Goal: Task Accomplishment & Management: Use online tool/utility

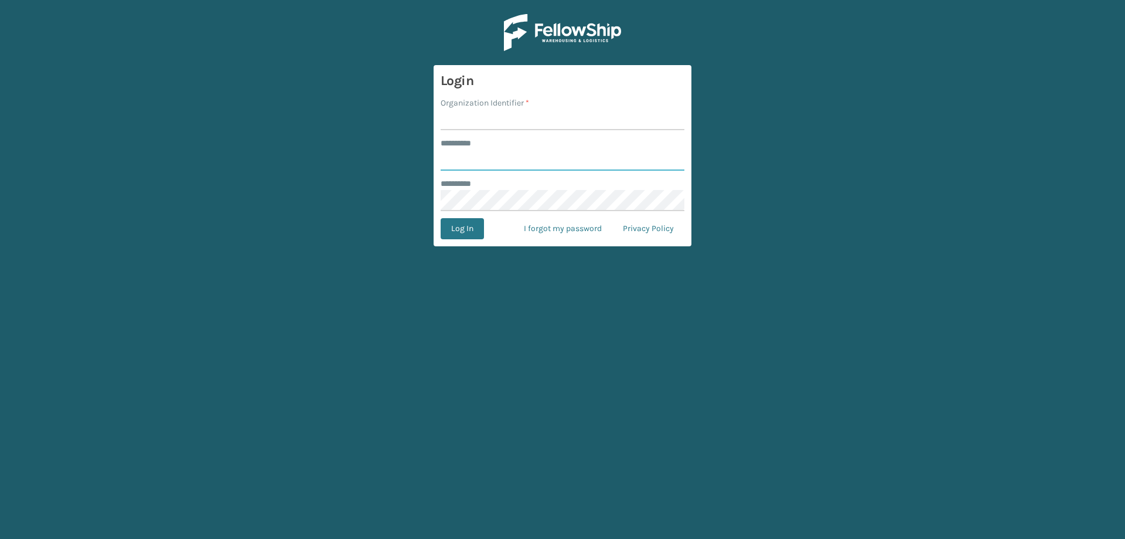
type input "******"
click at [540, 120] on input "Organization Identifier *" at bounding box center [563, 119] width 244 height 21
type input "Brightech"
click at [461, 243] on form "Login Organization Identifier * Brightech ******** * ****** ******** * Log In I…" at bounding box center [563, 155] width 258 height 181
click at [461, 233] on button "Log In" at bounding box center [462, 228] width 43 height 21
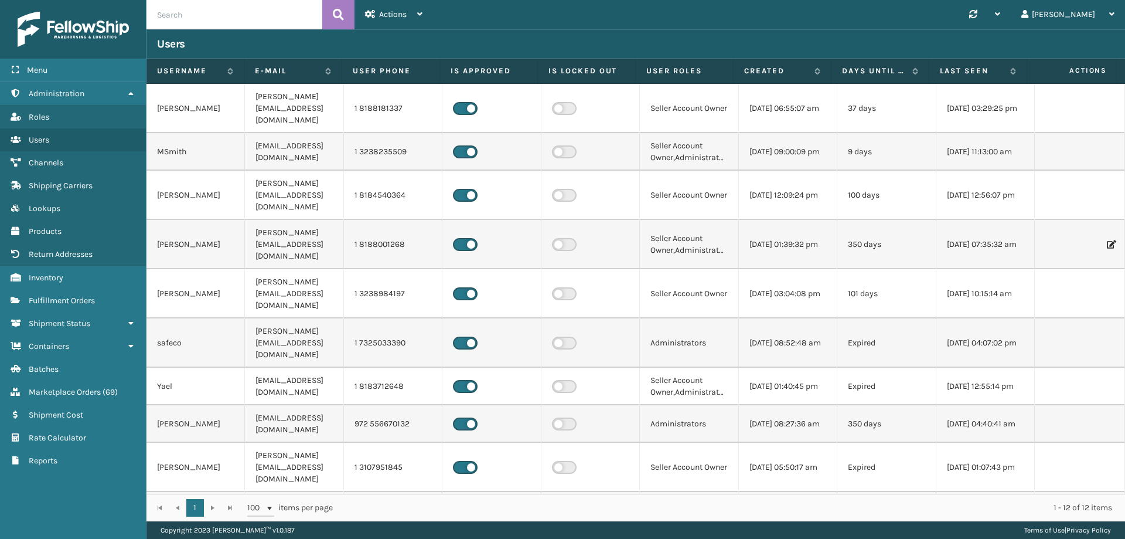
click at [198, 9] on input "text" at bounding box center [235, 14] width 176 height 29
type input "razi"
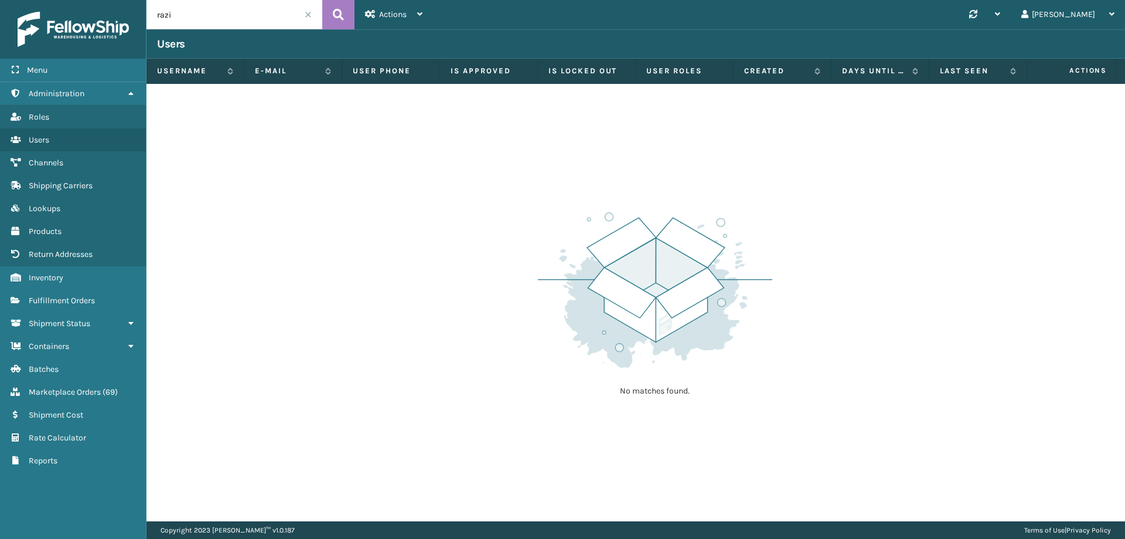
click at [302, 11] on input "razi" at bounding box center [235, 14] width 176 height 29
click at [307, 11] on input "razi" at bounding box center [235, 14] width 176 height 29
click at [309, 14] on span at bounding box center [308, 14] width 7 height 7
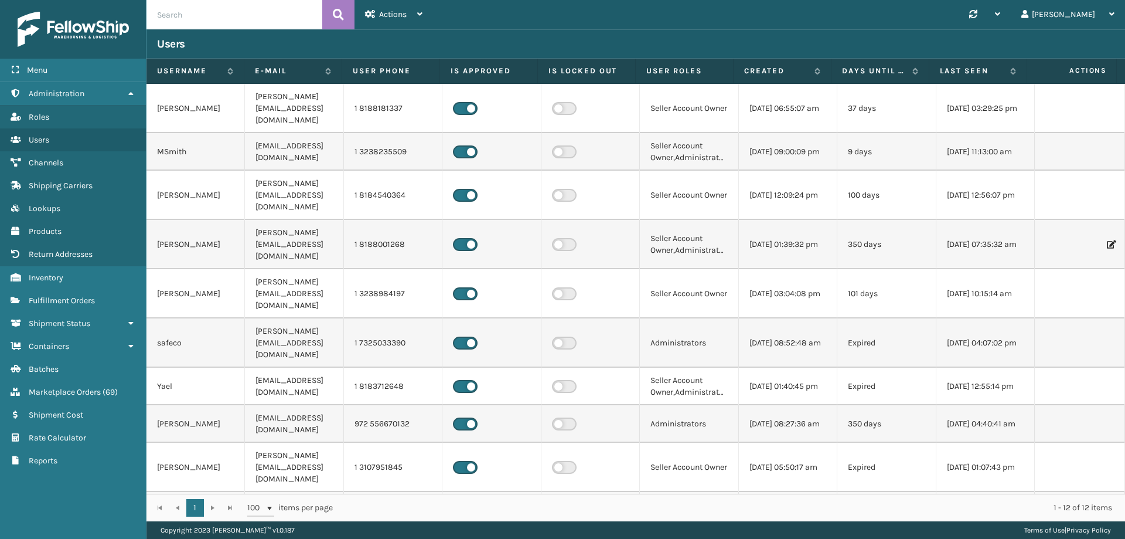
click at [190, 19] on input "text" at bounding box center [235, 14] width 176 height 29
type input "razi"
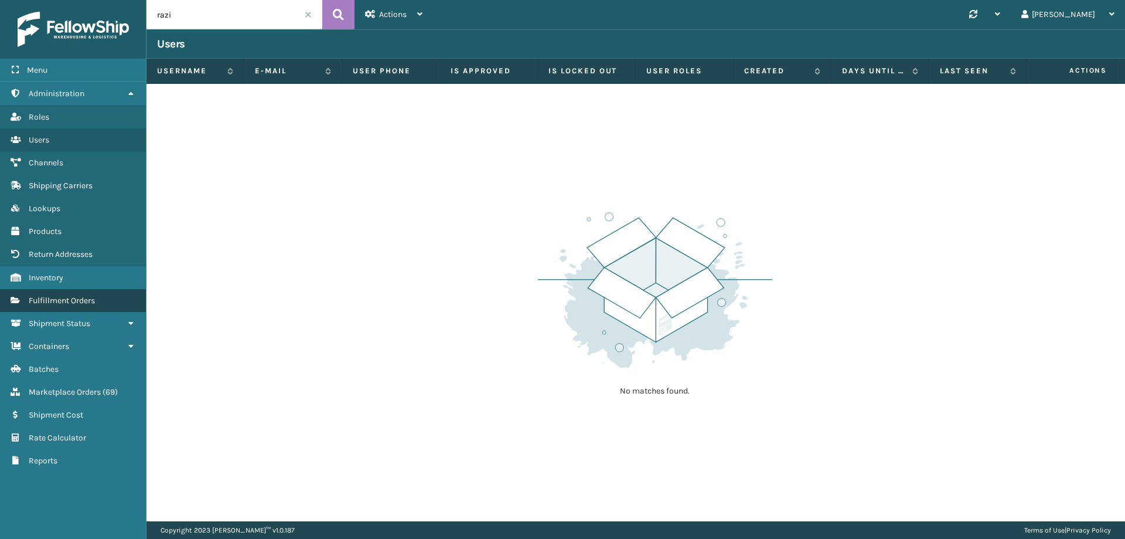
click at [53, 302] on span "Fulfillment Orders" at bounding box center [62, 300] width 66 height 10
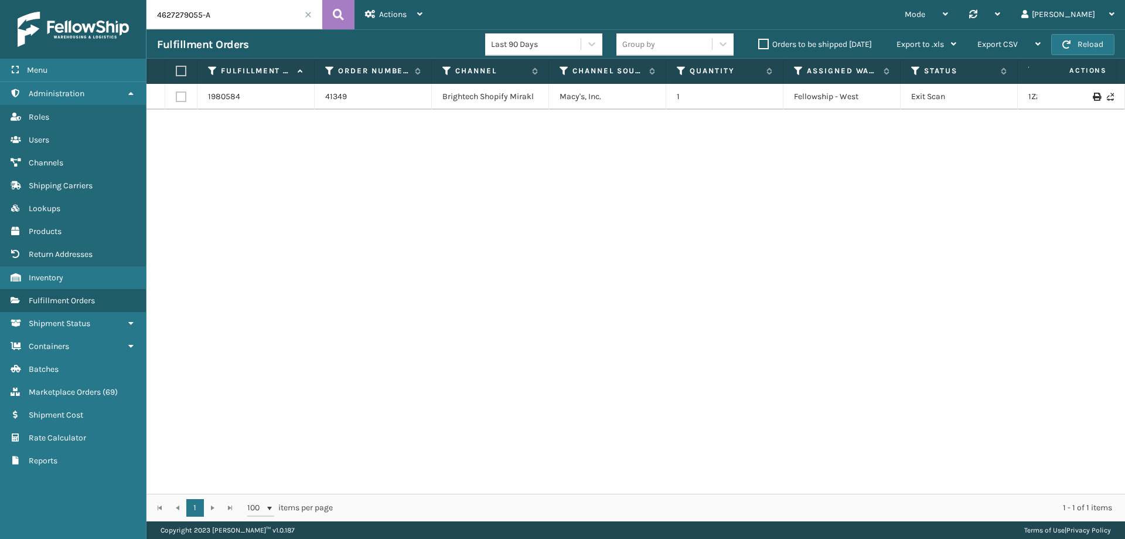
click at [312, 13] on input "4627279055-A" at bounding box center [235, 14] width 176 height 29
click at [305, 15] on span at bounding box center [308, 14] width 7 height 7
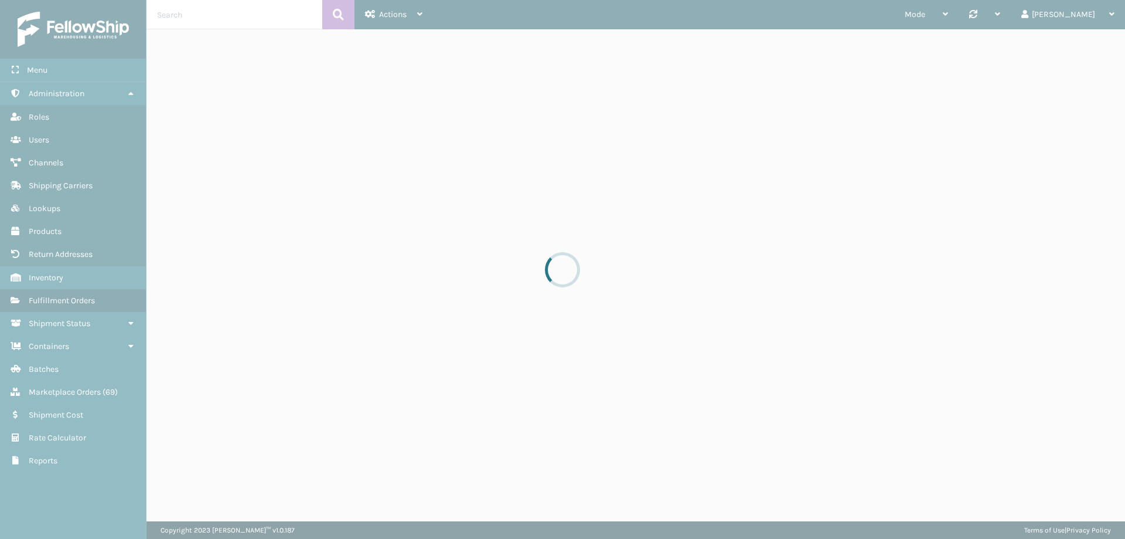
click at [237, 19] on div at bounding box center [562, 269] width 1125 height 539
click at [251, 20] on div at bounding box center [562, 269] width 1125 height 539
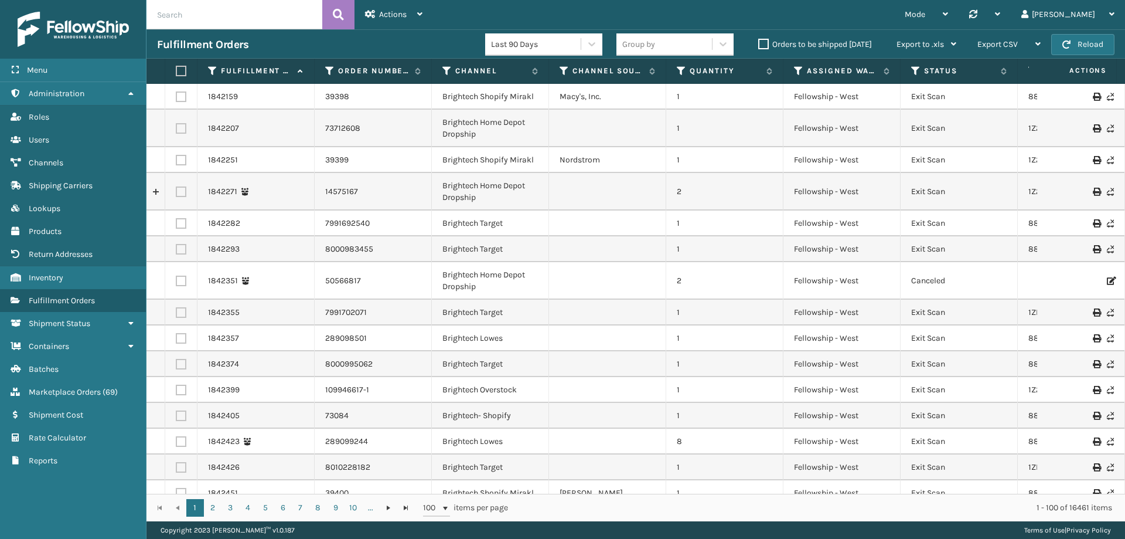
click at [234, 19] on input "text" at bounding box center [235, 14] width 176 height 29
type input "razi"
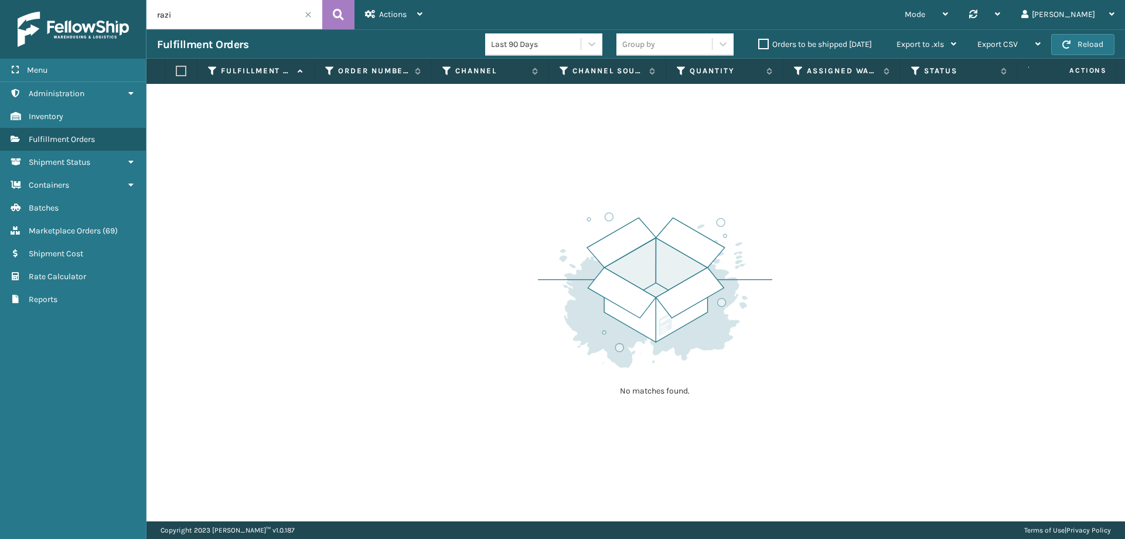
click at [309, 18] on input "razi" at bounding box center [235, 14] width 176 height 29
click at [308, 14] on span at bounding box center [308, 14] width 7 height 7
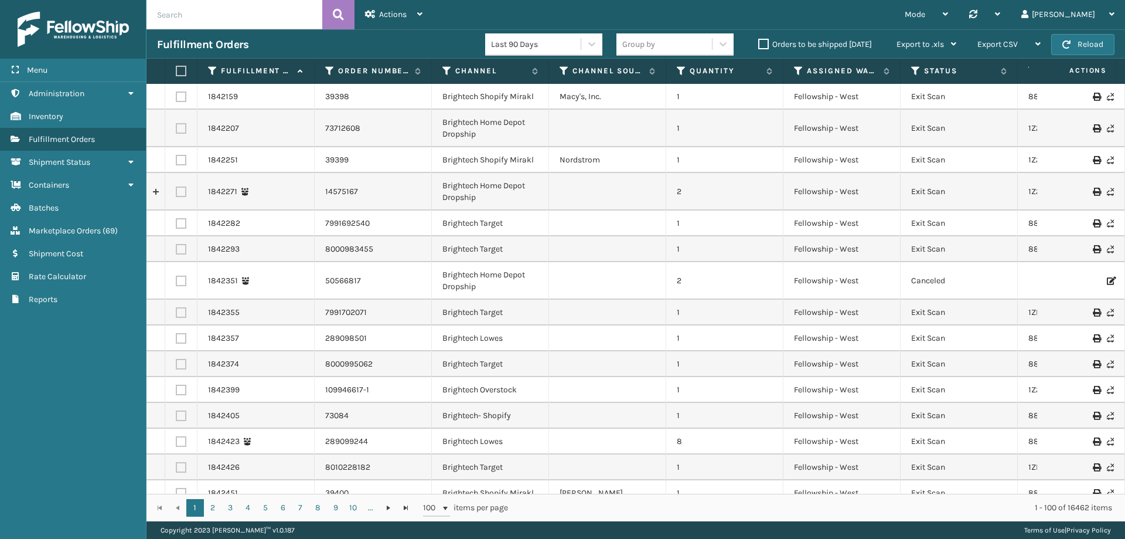
click at [209, 21] on input "text" at bounding box center [235, 14] width 176 height 29
paste input "200013375728366"
type input "200013375728366"
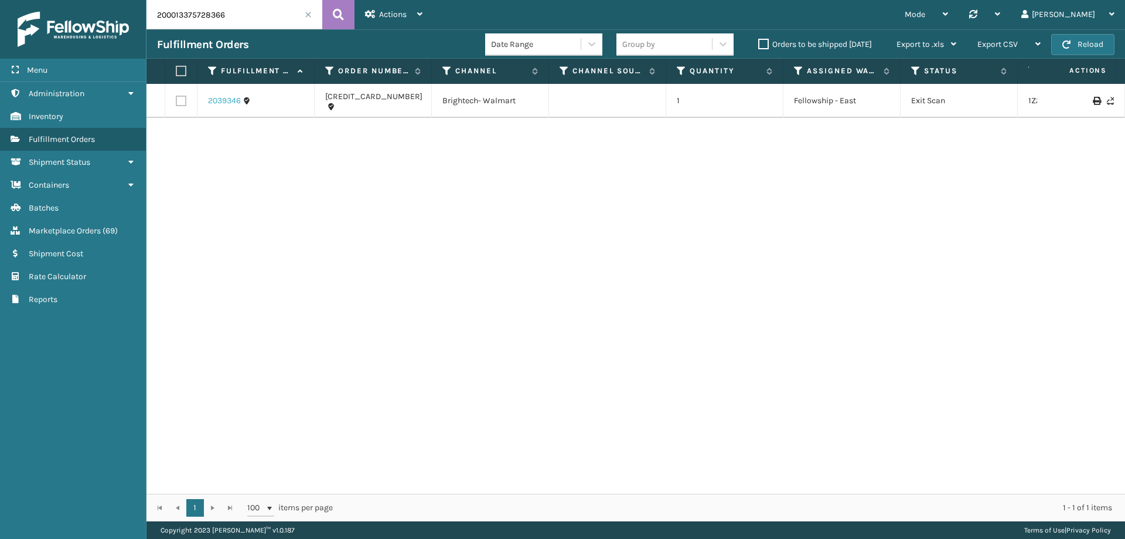
click at [224, 95] on link "2039346" at bounding box center [224, 101] width 33 height 12
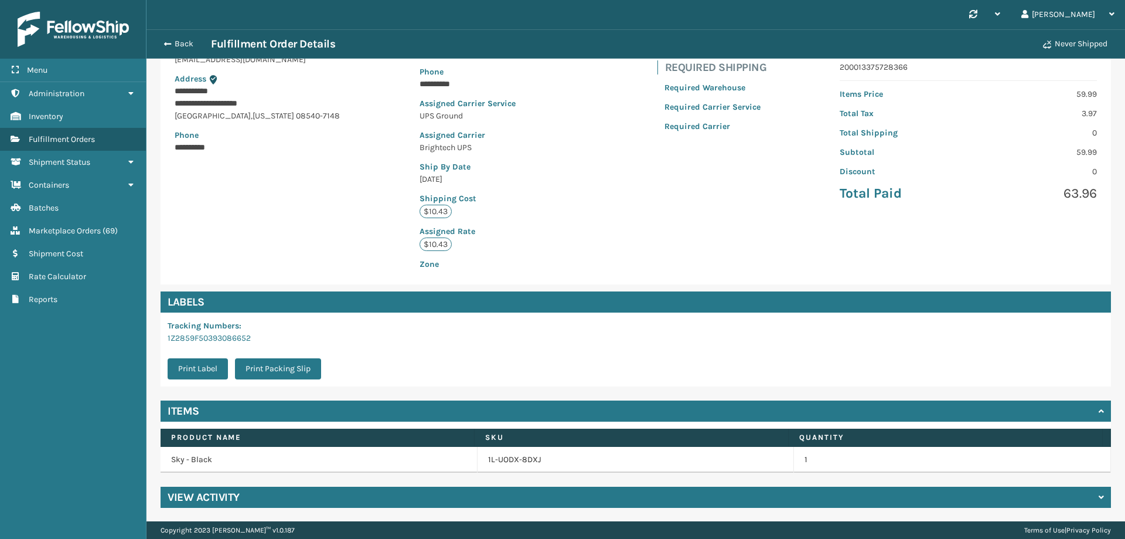
scroll to position [154, 0]
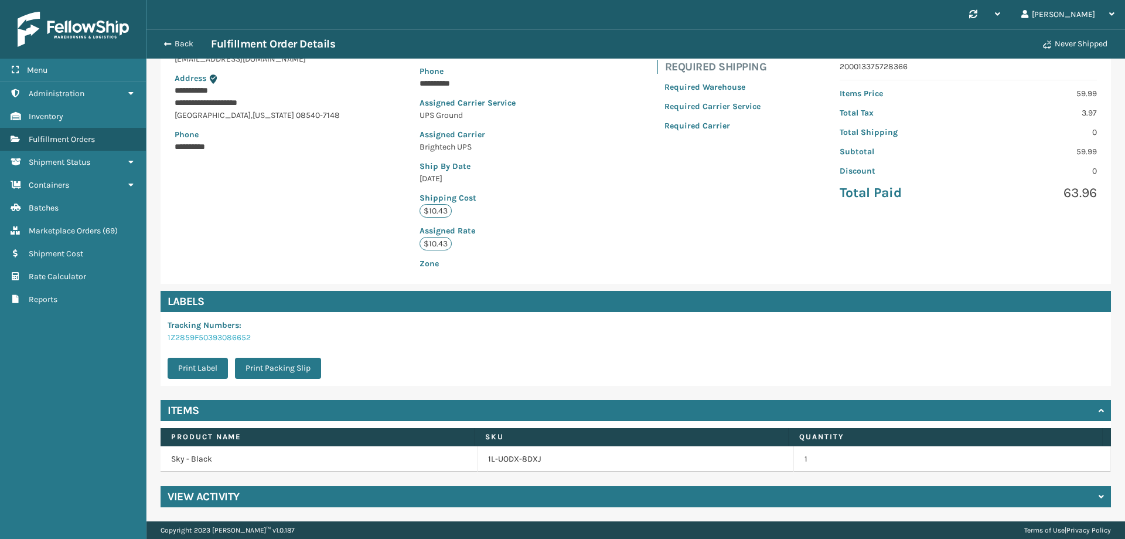
click at [207, 332] on link "1Z2859F50393086652" at bounding box center [209, 337] width 83 height 10
